Goal: Navigation & Orientation: Find specific page/section

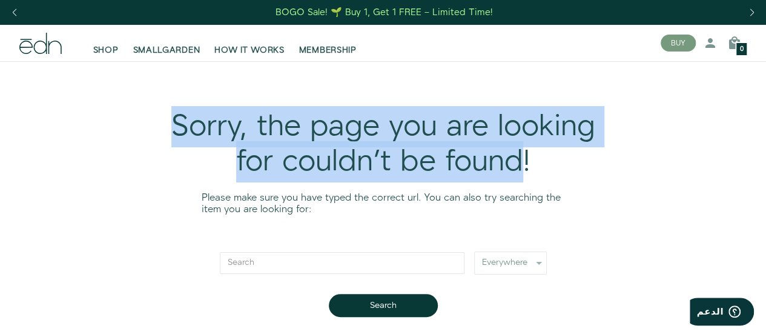
click at [520, 168] on div "Sorry, the page you are looking for couldn't be found!" at bounding box center [383, 145] width 436 height 70
click at [523, 182] on div at bounding box center [523, 182] width 0 height 0
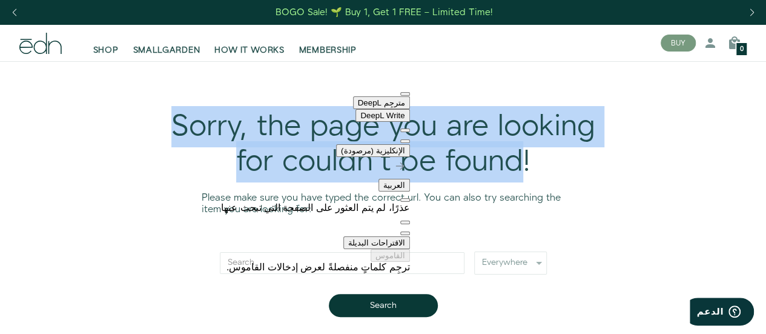
click at [400, 139] on button at bounding box center [405, 141] width 10 height 4
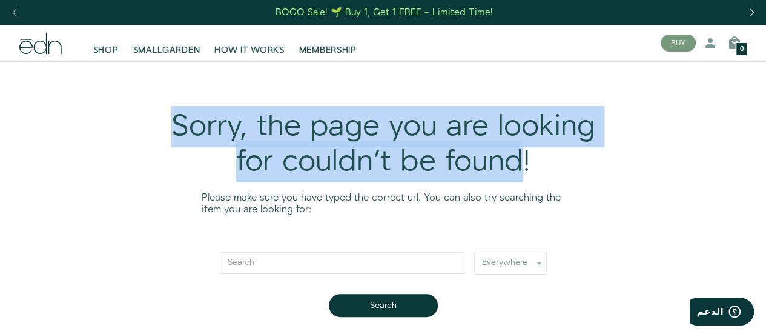
click at [117, 139] on div "Sorry, the page you are looking for couldn't be found! Please make sure you hav…" at bounding box center [383, 210] width 562 height 298
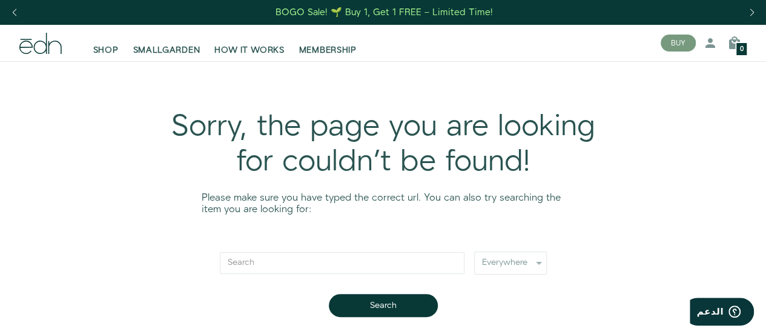
click at [389, 193] on p "Please make sure you have typed the correct url. You can also try searching the…" at bounding box center [383, 203] width 363 height 23
click at [392, 204] on div at bounding box center [392, 204] width 0 height 0
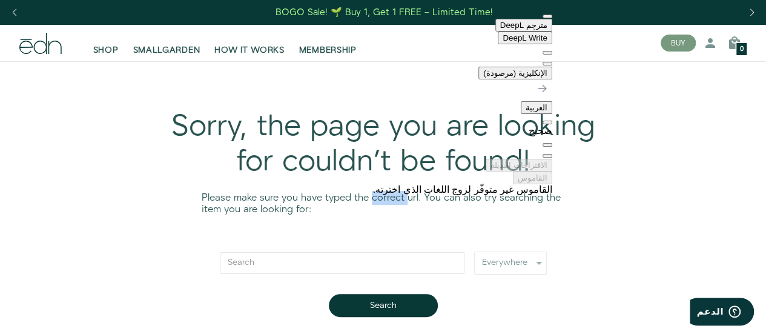
click at [543, 62] on button at bounding box center [548, 64] width 10 height 4
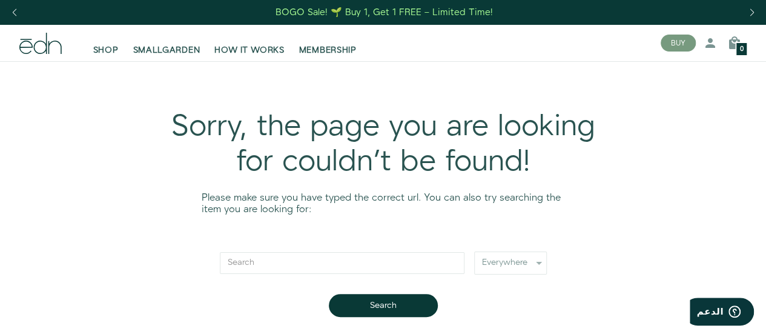
click at [102, 122] on div "Sorry, the page you are looking for couldn't be found! Please make sure you hav…" at bounding box center [383, 210] width 562 height 298
